Goal: Task Accomplishment & Management: Manage account settings

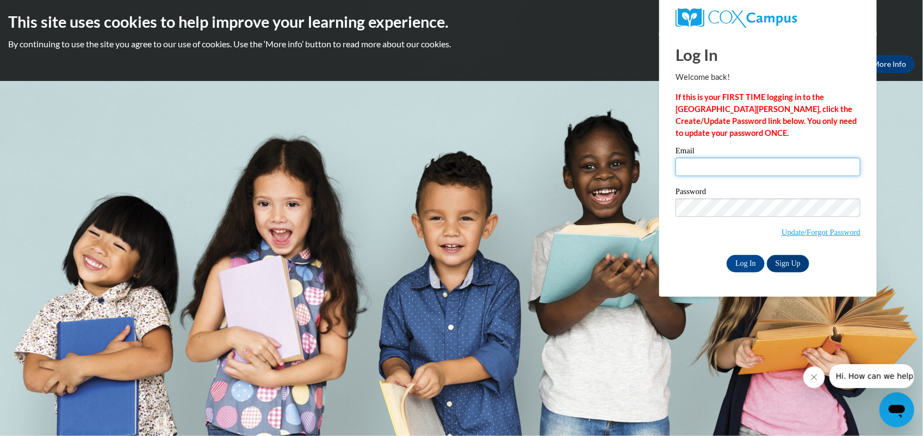
click at [717, 173] on input "Email" at bounding box center [767, 167] width 185 height 18
type input "j_adoresmallscholars@outlook.com"
click at [745, 264] on input "Log In" at bounding box center [745, 263] width 38 height 17
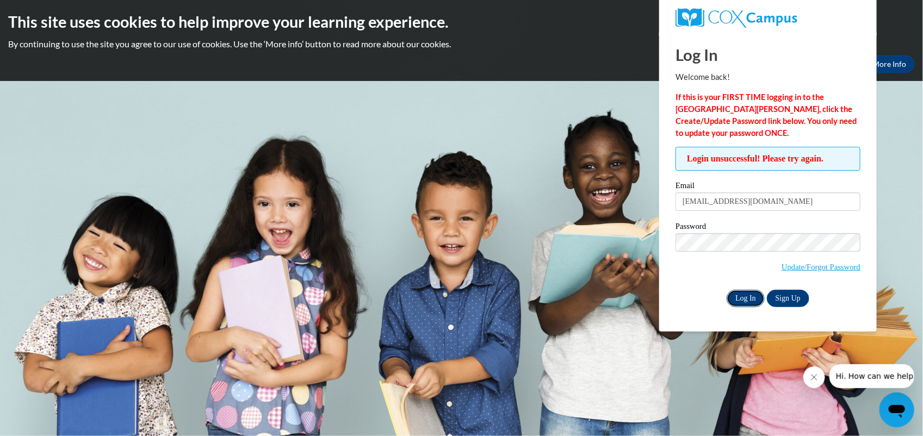
click at [753, 295] on input "Log In" at bounding box center [745, 298] width 38 height 17
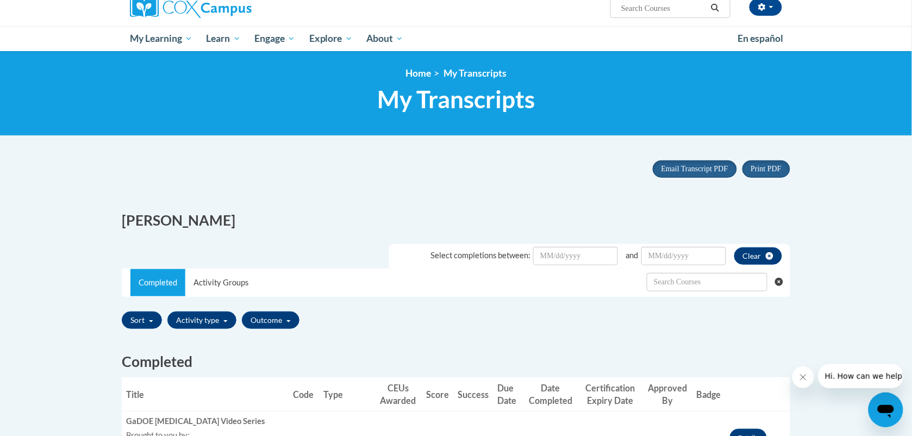
scroll to position [245, 0]
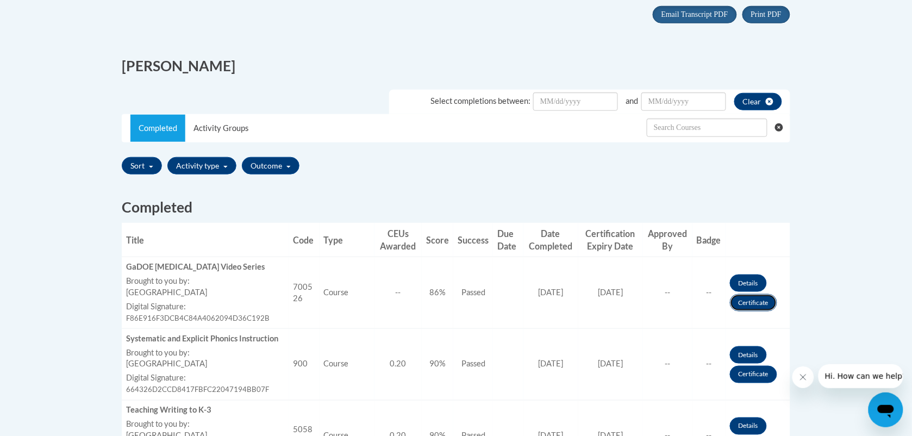
click at [743, 302] on link "Certificate" at bounding box center [753, 302] width 47 height 17
